Goal: Task Accomplishment & Management: Use online tool/utility

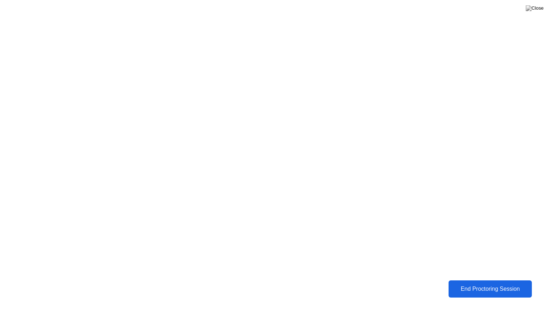
click at [469, 287] on div "End Proctoring Session" at bounding box center [490, 288] width 79 height 6
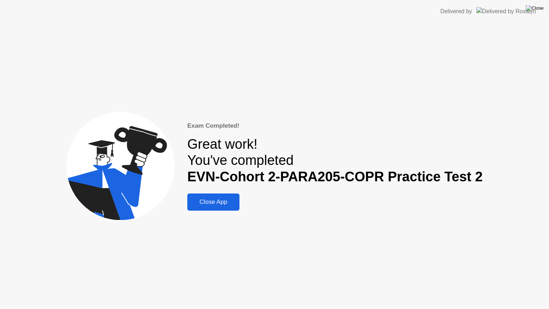
click at [539, 7] on img at bounding box center [535, 8] width 18 height 6
